Goal: Transaction & Acquisition: Purchase product/service

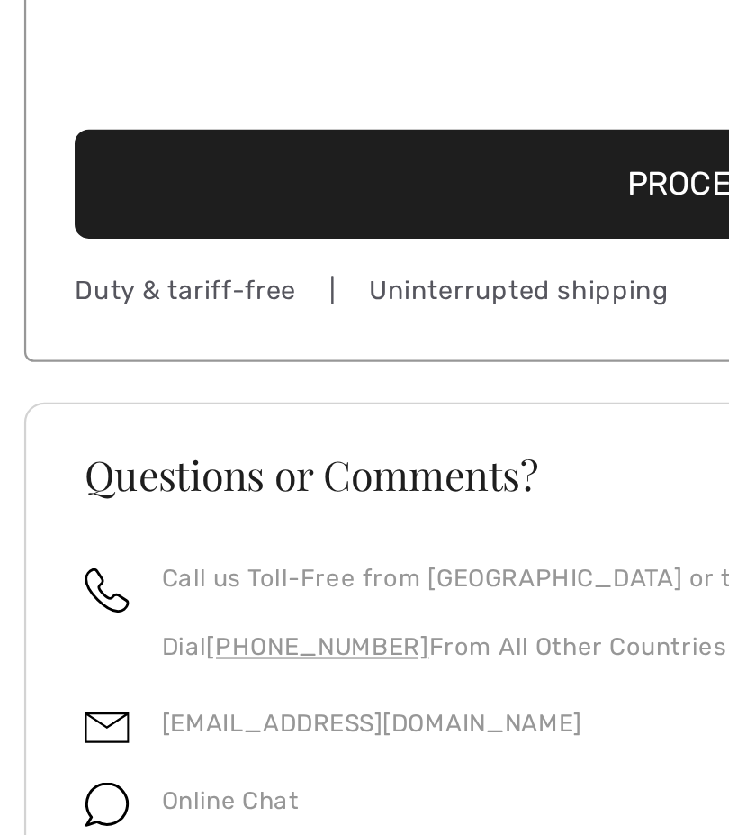
scroll to position [402, 0]
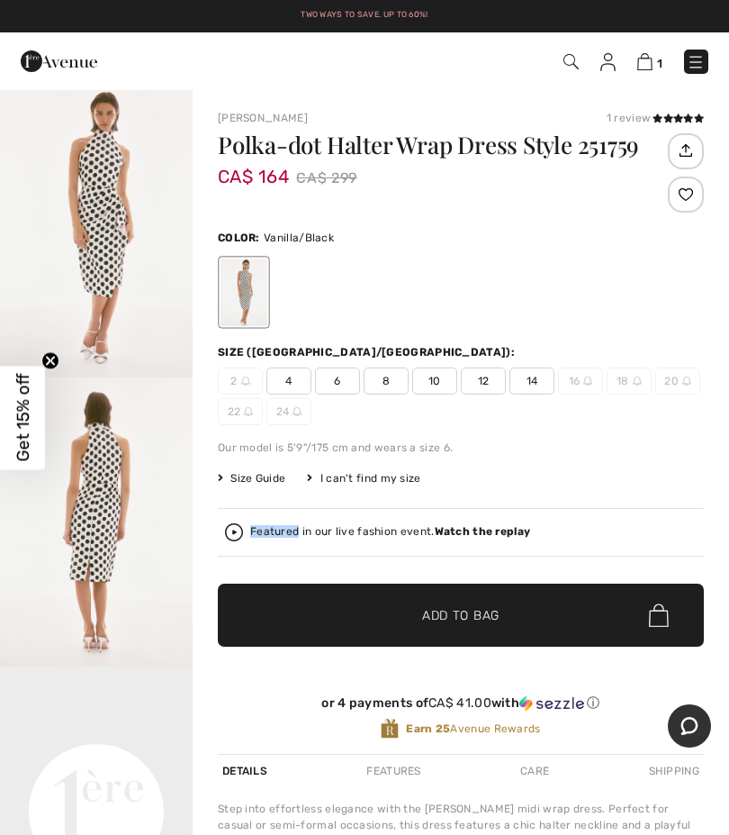
click at [607, 358] on div "Size ([GEOGRAPHIC_DATA]/[GEOGRAPHIC_DATA]):" at bounding box center [461, 352] width 486 height 16
click at [258, 471] on span "Size Guide" at bounding box center [252, 478] width 68 height 16
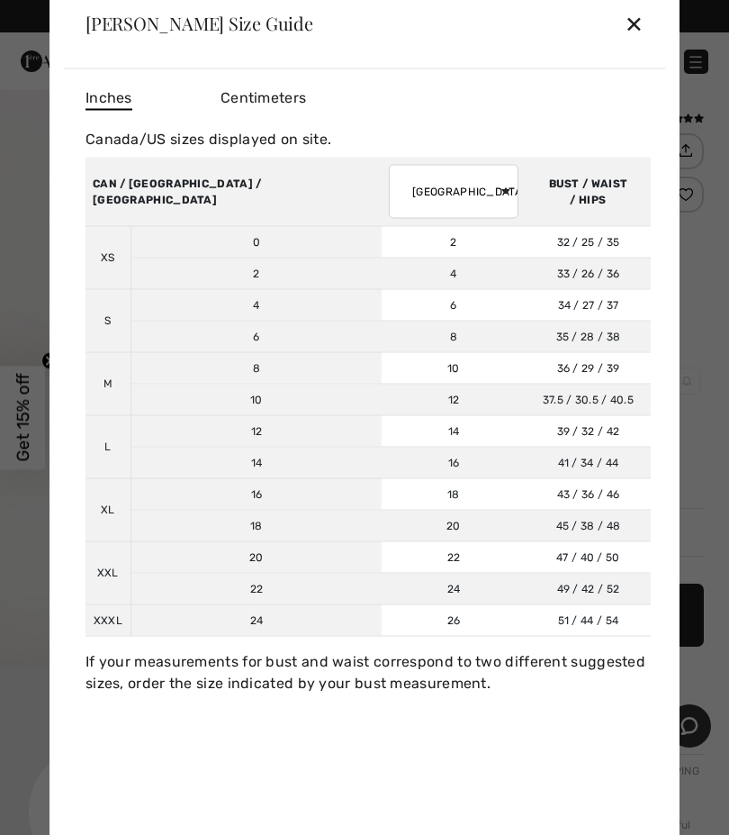
click at [487, 99] on div "Inches Centimeters" at bounding box center [369, 98] width 566 height 31
click at [392, 185] on select "[GEOGRAPHIC_DATA] [GEOGRAPHIC_DATA] [GEOGRAPHIC_DATA] [GEOGRAPHIC_DATA] [GEOGRA…" at bounding box center [454, 191] width 130 height 54
click at [389, 196] on select "[GEOGRAPHIC_DATA] [GEOGRAPHIC_DATA] [GEOGRAPHIC_DATA] [GEOGRAPHIC_DATA] [GEOGRA…" at bounding box center [454, 191] width 130 height 54
click at [389, 197] on select "[GEOGRAPHIC_DATA] [GEOGRAPHIC_DATA] [GEOGRAPHIC_DATA] [GEOGRAPHIC_DATA] [GEOGRA…" at bounding box center [454, 191] width 130 height 54
click at [113, 198] on th "CAN / [GEOGRAPHIC_DATA] / [GEOGRAPHIC_DATA]" at bounding box center [234, 191] width 296 height 69
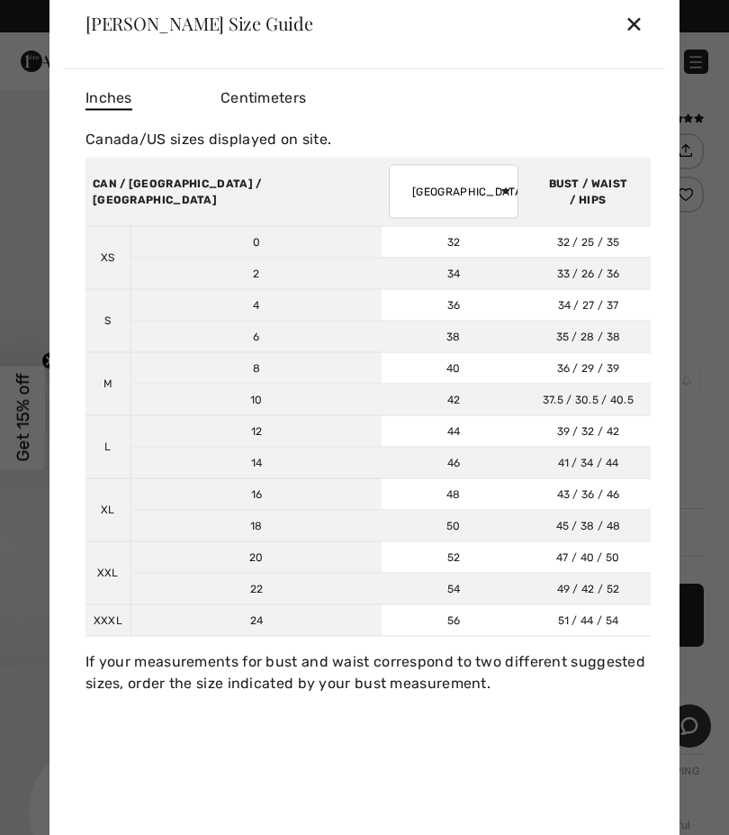
click at [465, 105] on div "Inches Centimeters" at bounding box center [369, 98] width 566 height 31
click at [510, 121] on div "Inches Centimeters [GEOGRAPHIC_DATA]/US sizes displayed on site. Sizes XS S M L…" at bounding box center [369, 388] width 566 height 611
click at [400, 276] on td "34" at bounding box center [454, 274] width 144 height 32
click at [389, 204] on select "[GEOGRAPHIC_DATA] [GEOGRAPHIC_DATA] [GEOGRAPHIC_DATA] [GEOGRAPHIC_DATA] [GEOGRA…" at bounding box center [454, 191] width 130 height 54
select select "fr"
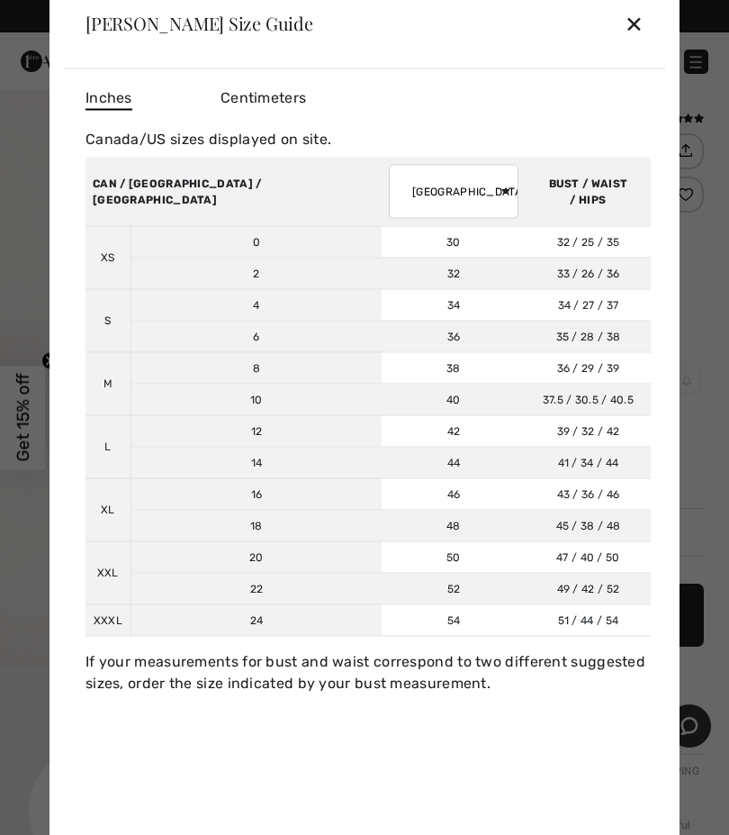
click at [394, 301] on td "34" at bounding box center [454, 305] width 144 height 32
click at [392, 193] on select "[GEOGRAPHIC_DATA] [GEOGRAPHIC_DATA] [GEOGRAPHIC_DATA] [GEOGRAPHIC_DATA] [GEOGRA…" at bounding box center [454, 191] width 130 height 54
click at [389, 194] on select "[GEOGRAPHIC_DATA] [GEOGRAPHIC_DATA] [GEOGRAPHIC_DATA] [GEOGRAPHIC_DATA] [GEOGRA…" at bounding box center [454, 191] width 130 height 54
click at [389, 201] on select "[GEOGRAPHIC_DATA] [GEOGRAPHIC_DATA] [GEOGRAPHIC_DATA] [GEOGRAPHIC_DATA] [GEOGRA…" at bounding box center [454, 191] width 130 height 54
click at [389, 195] on select "[GEOGRAPHIC_DATA] [GEOGRAPHIC_DATA] [GEOGRAPHIC_DATA] [GEOGRAPHIC_DATA] [GEOGRA…" at bounding box center [454, 191] width 130 height 54
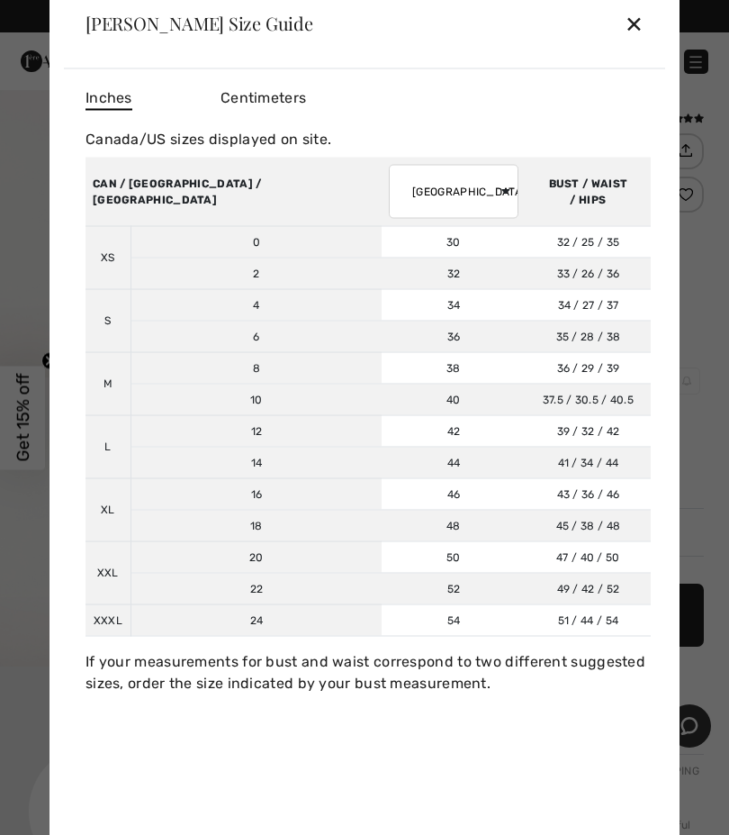
click at [389, 196] on select "[GEOGRAPHIC_DATA] [GEOGRAPHIC_DATA] [GEOGRAPHIC_DATA] [GEOGRAPHIC_DATA] [GEOGRA…" at bounding box center [454, 191] width 130 height 54
click at [389, 197] on select "[GEOGRAPHIC_DATA] [GEOGRAPHIC_DATA] [GEOGRAPHIC_DATA] [GEOGRAPHIC_DATA] [GEOGRA…" at bounding box center [454, 191] width 130 height 54
click at [389, 194] on select "[GEOGRAPHIC_DATA] [GEOGRAPHIC_DATA] [GEOGRAPHIC_DATA] [GEOGRAPHIC_DATA] [GEOGRA…" at bounding box center [454, 191] width 130 height 54
click at [626, 18] on div "✕" at bounding box center [634, 24] width 19 height 38
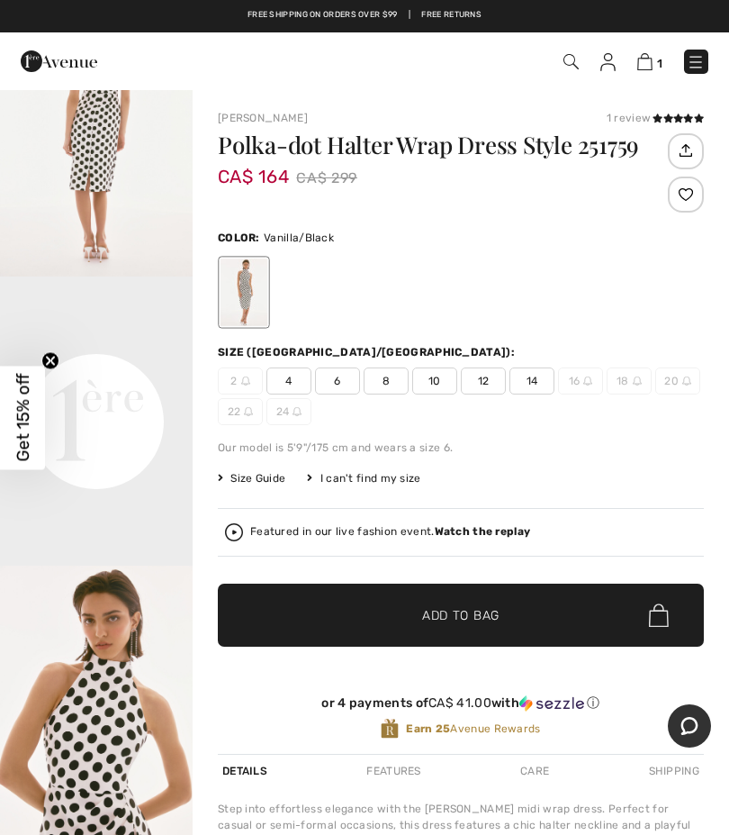
click at [657, 59] on span "1" at bounding box center [659, 64] width 5 height 14
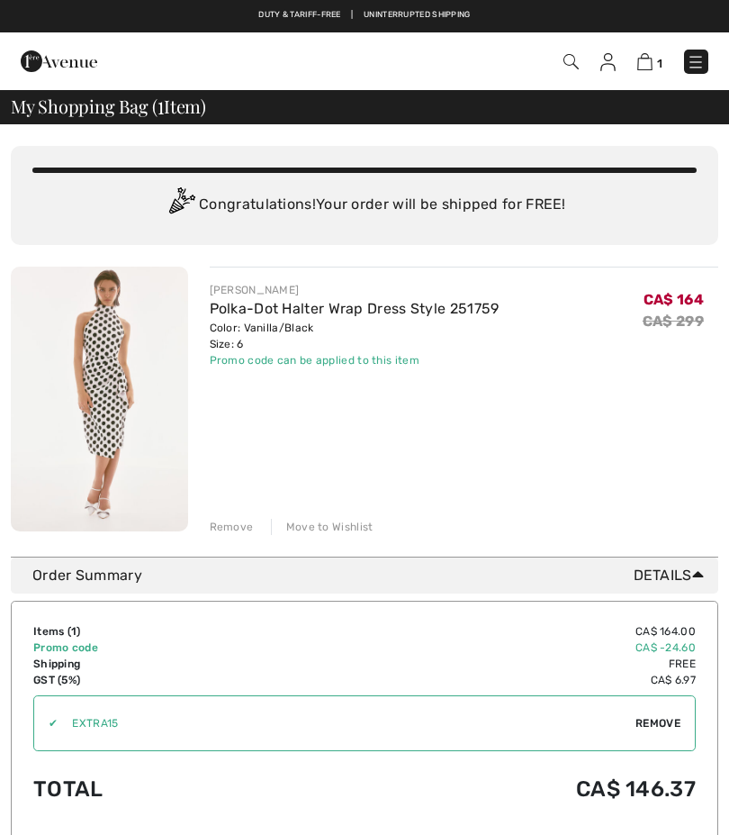
click at [648, 721] on span "Remove" at bounding box center [658, 723] width 45 height 16
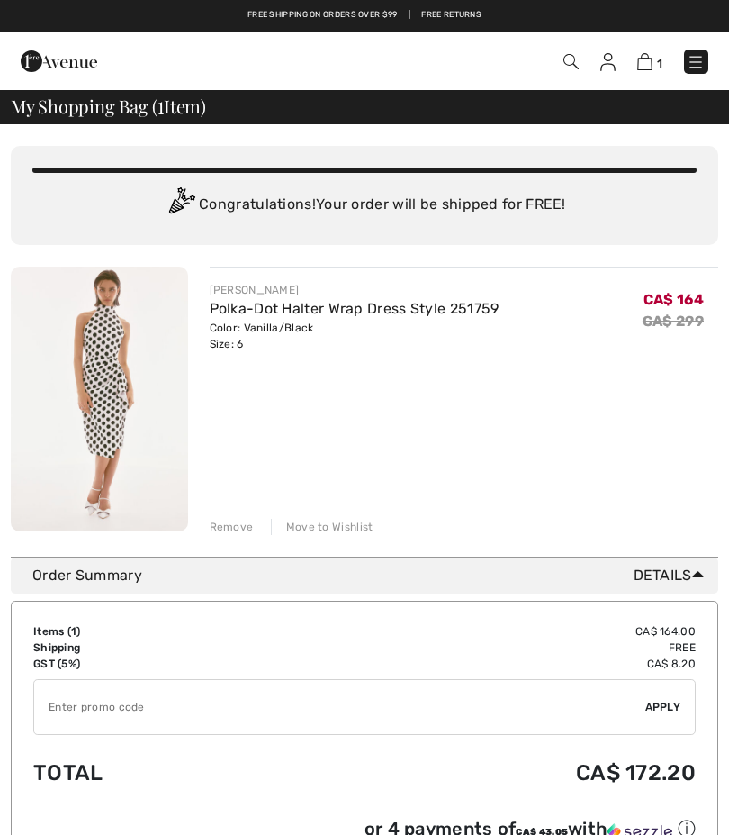
click at [328, 534] on div "Move to Wishlist" at bounding box center [322, 527] width 103 height 16
